Goal: Complete application form: Complete application form

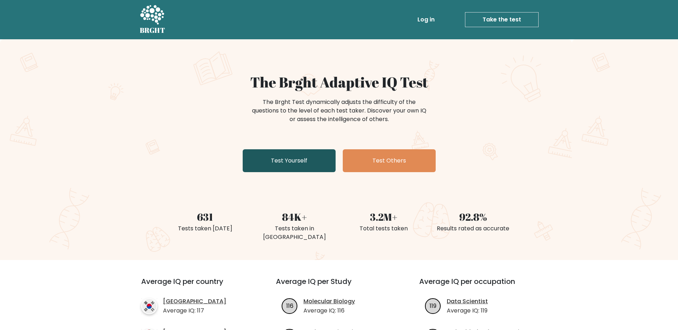
click at [299, 157] on link "Test Yourself" at bounding box center [289, 160] width 93 height 23
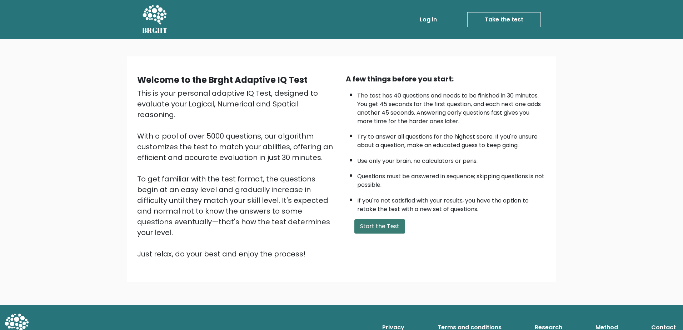
click at [364, 228] on button "Start the Test" at bounding box center [380, 226] width 51 height 14
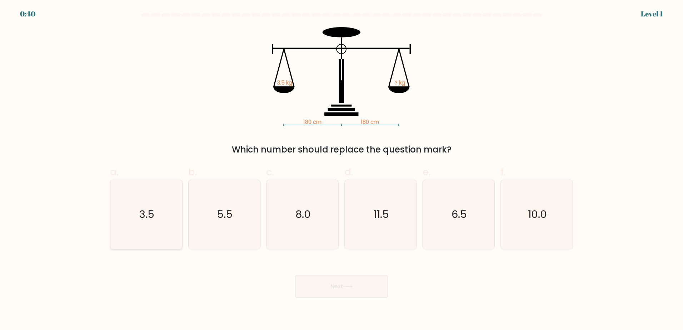
drag, startPoint x: 115, startPoint y: 206, endPoint x: 135, endPoint y: 210, distance: 20.5
click at [117, 206] on icon "3.5" at bounding box center [146, 214] width 69 height 69
click at [342, 170] on input "a. 3.5" at bounding box center [342, 167] width 0 height 5
radio input "true"
click at [138, 212] on icon "3.5" at bounding box center [146, 214] width 68 height 68
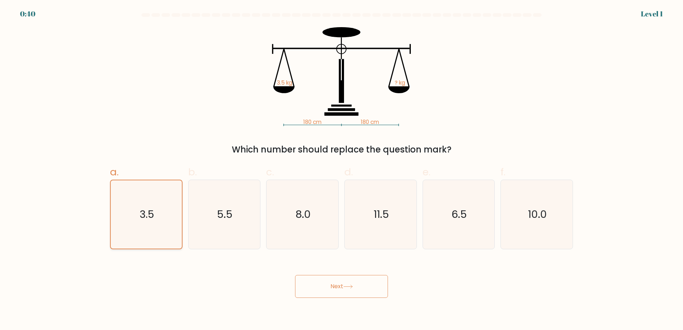
click at [342, 170] on input "a. 3.5" at bounding box center [342, 167] width 0 height 5
click at [359, 286] on button "Next" at bounding box center [341, 286] width 93 height 23
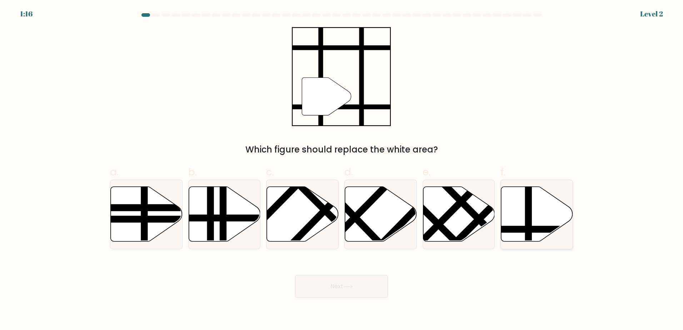
click at [560, 200] on icon at bounding box center [537, 214] width 72 height 55
click at [342, 170] on input "f." at bounding box center [342, 167] width 0 height 5
radio input "true"
click at [378, 284] on button "Next" at bounding box center [341, 286] width 93 height 23
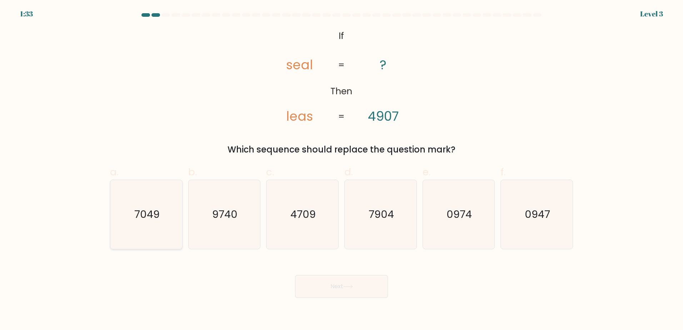
click at [160, 222] on icon "7049" at bounding box center [146, 214] width 69 height 69
click at [342, 170] on input "a. 7049" at bounding box center [342, 167] width 0 height 5
radio input "true"
click at [352, 291] on button "Next" at bounding box center [341, 286] width 93 height 23
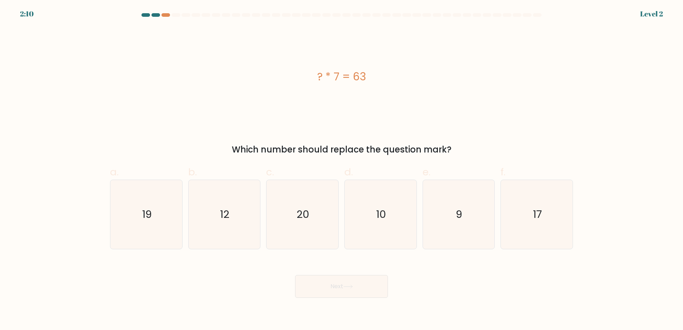
click at [155, 17] on div at bounding box center [342, 16] width 472 height 6
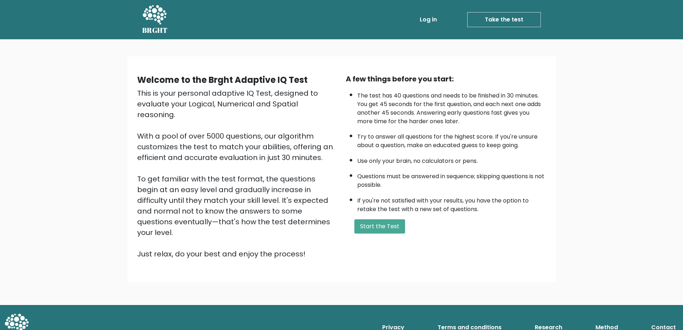
click at [346, 223] on form "Start the Test" at bounding box center [446, 226] width 200 height 14
click at [356, 223] on button "Start the Test" at bounding box center [380, 226] width 51 height 14
click at [381, 223] on button "Start the Test" at bounding box center [380, 226] width 51 height 14
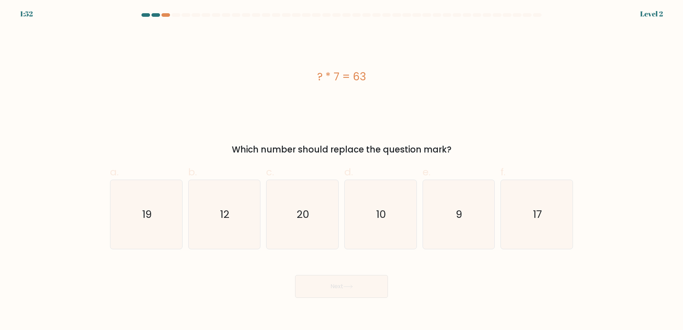
click at [155, 13] on div "1:52 Level 2" at bounding box center [341, 9] width 683 height 19
click at [226, 222] on icon "12" at bounding box center [224, 214] width 69 height 69
click at [342, 170] on input "b. 12" at bounding box center [342, 167] width 0 height 5
radio input "true"
drag, startPoint x: 385, startPoint y: 224, endPoint x: 425, endPoint y: 222, distance: 40.1
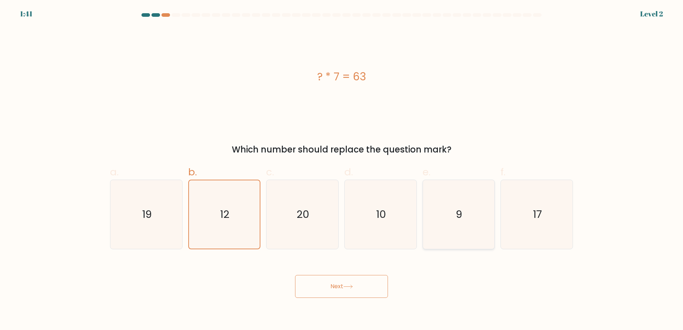
click at [425, 222] on div "a. 19 b. 12 c." at bounding box center [341, 204] width 469 height 90
drag, startPoint x: 425, startPoint y: 222, endPoint x: 456, endPoint y: 214, distance: 31.9
click at [456, 214] on icon "9" at bounding box center [458, 214] width 69 height 69
click at [342, 170] on input "e. 9" at bounding box center [342, 167] width 0 height 5
radio input "true"
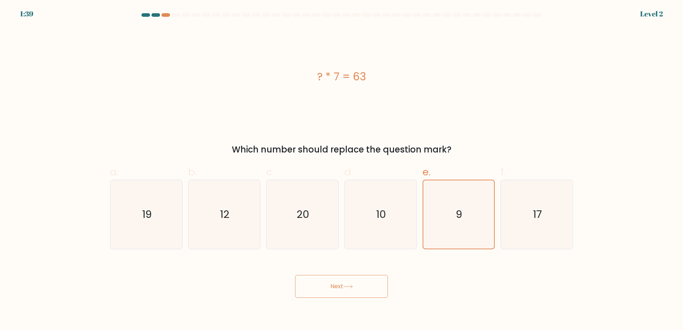
click at [361, 289] on button "Next" at bounding box center [341, 286] width 93 height 23
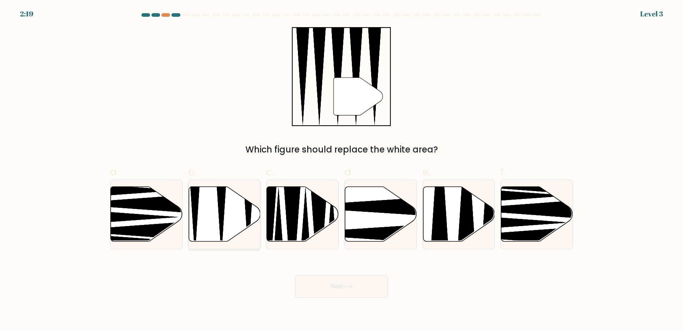
click at [227, 197] on icon at bounding box center [225, 214] width 72 height 55
click at [342, 170] on input "b." at bounding box center [342, 167] width 0 height 5
radio input "true"
click at [302, 278] on button "Next" at bounding box center [341, 286] width 93 height 23
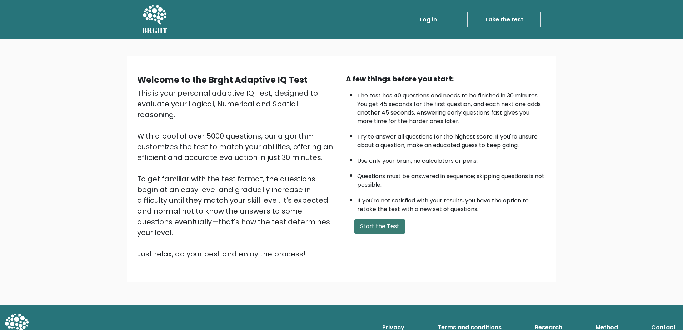
click at [360, 226] on button "Start the Test" at bounding box center [380, 226] width 51 height 14
